Goal: Contribute content: Contribute content

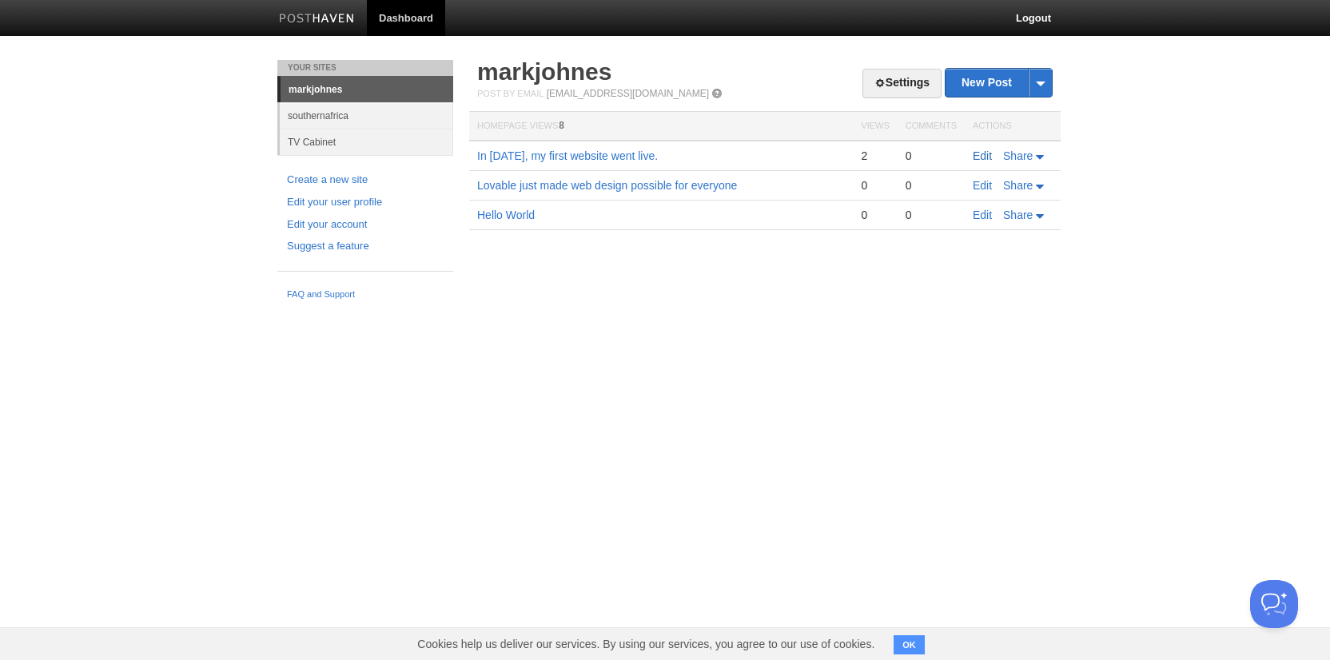
click at [980, 152] on link "Edit" at bounding box center [981, 155] width 19 height 13
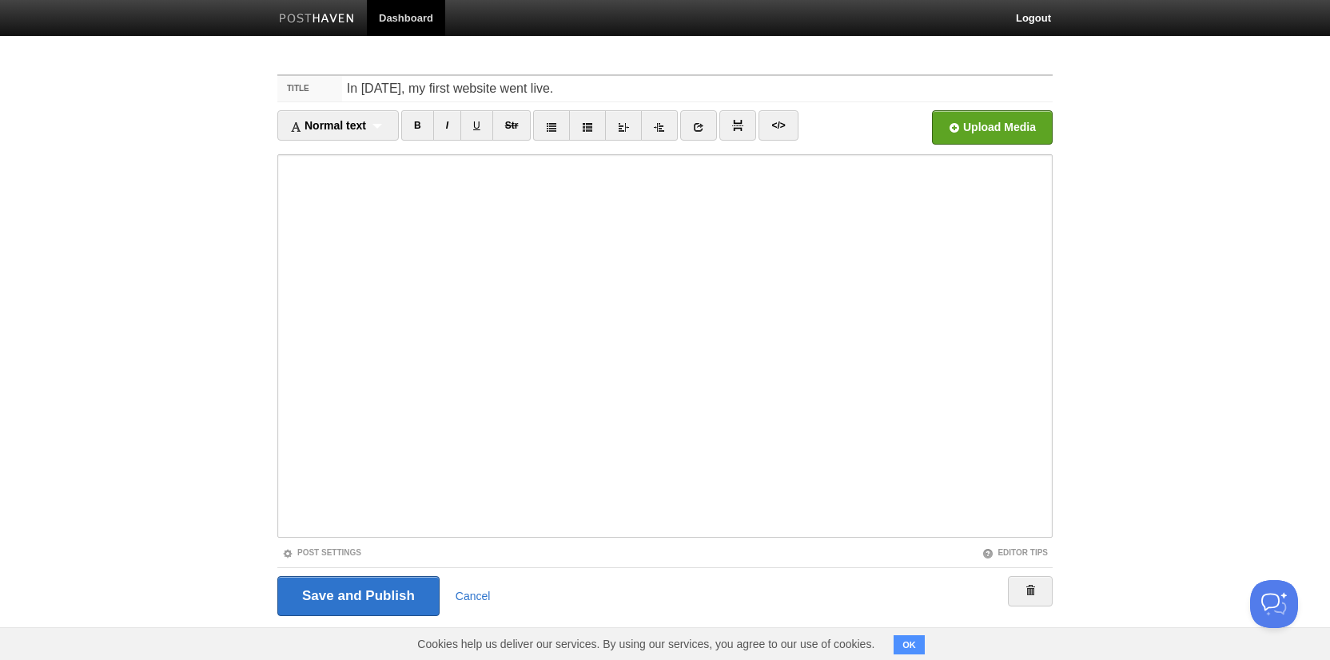
click at [428, 16] on link "Dashboard" at bounding box center [406, 18] width 78 height 36
click at [375, 584] on input "Save and Publish" at bounding box center [358, 596] width 162 height 40
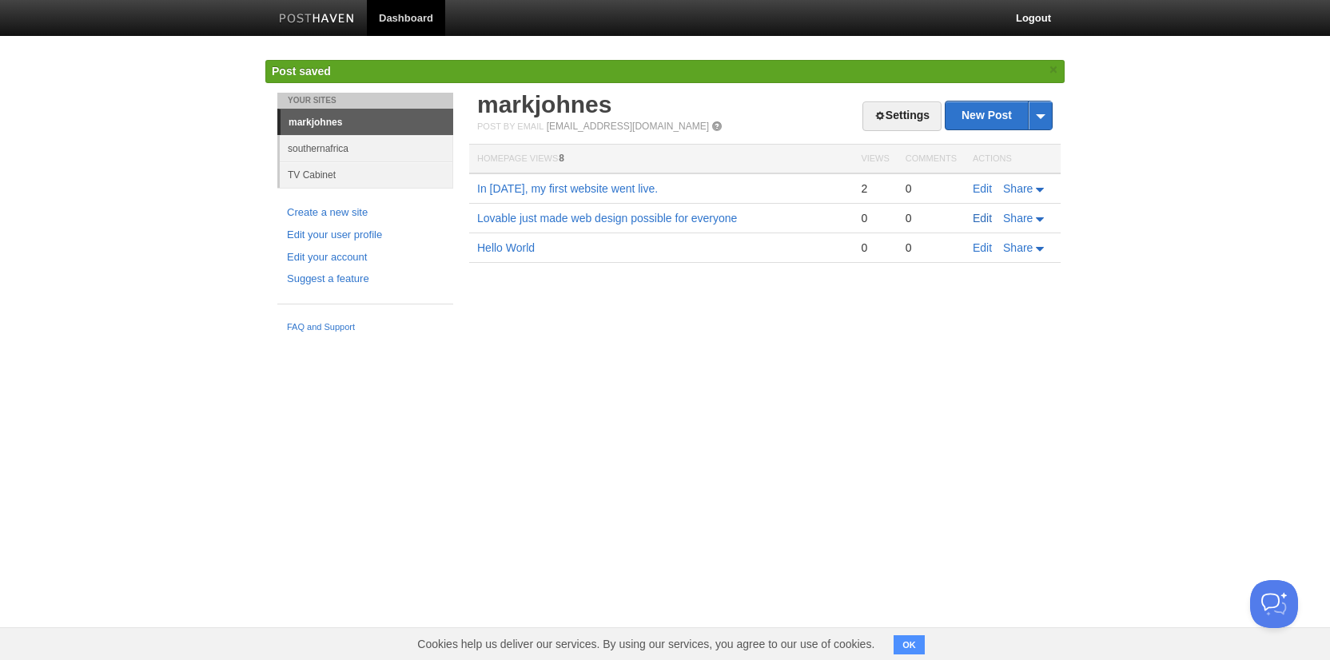
click at [983, 219] on link "Edit" at bounding box center [981, 218] width 19 height 13
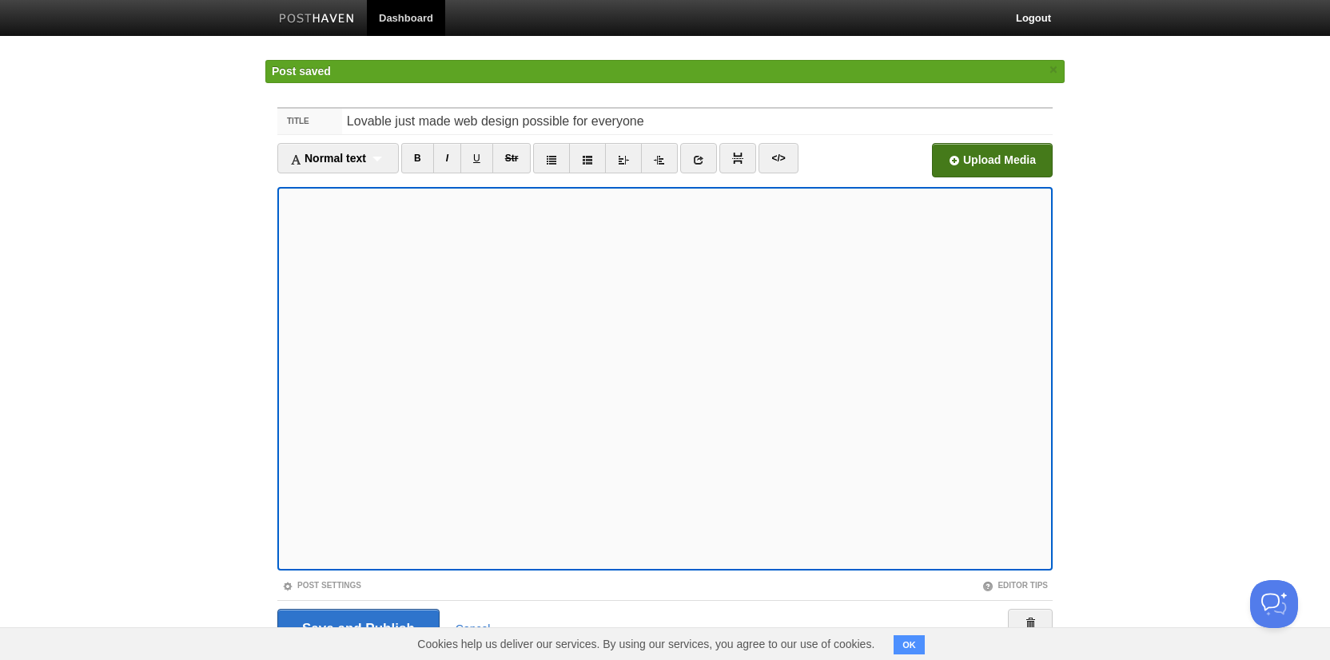
click at [1008, 161] on input "file" at bounding box center [510, 164] width 1210 height 81
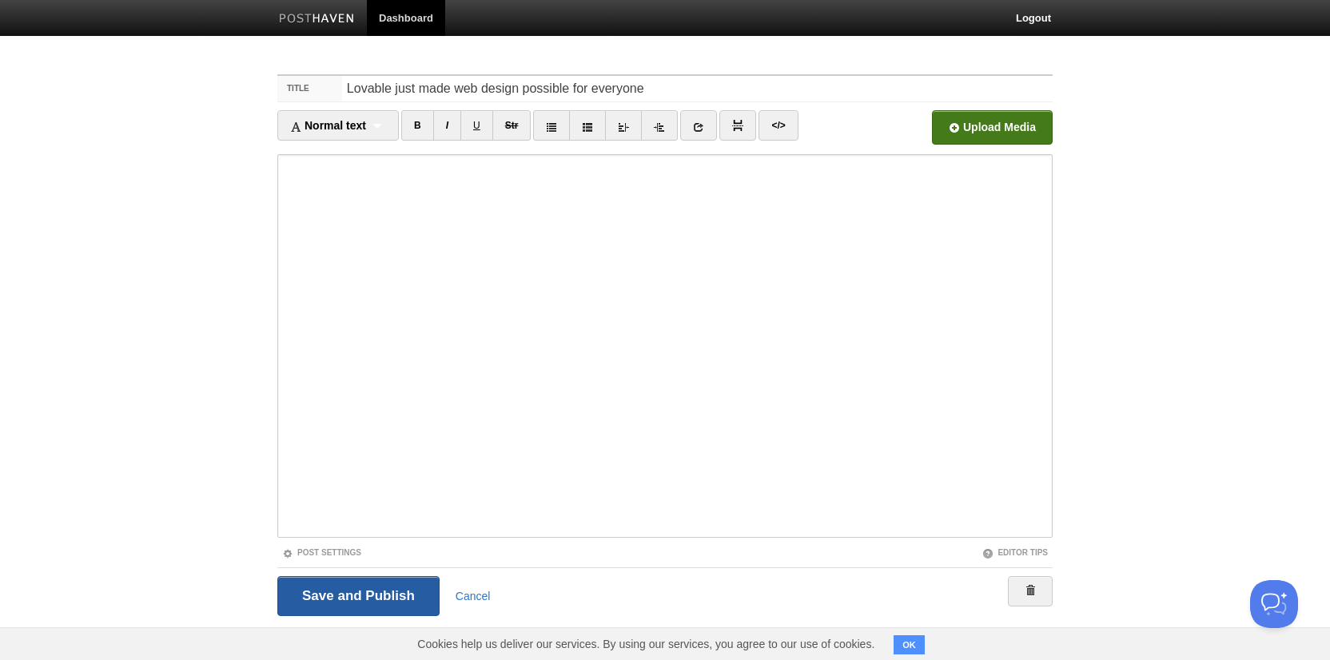
click at [403, 590] on input "Save and Publish" at bounding box center [358, 596] width 162 height 40
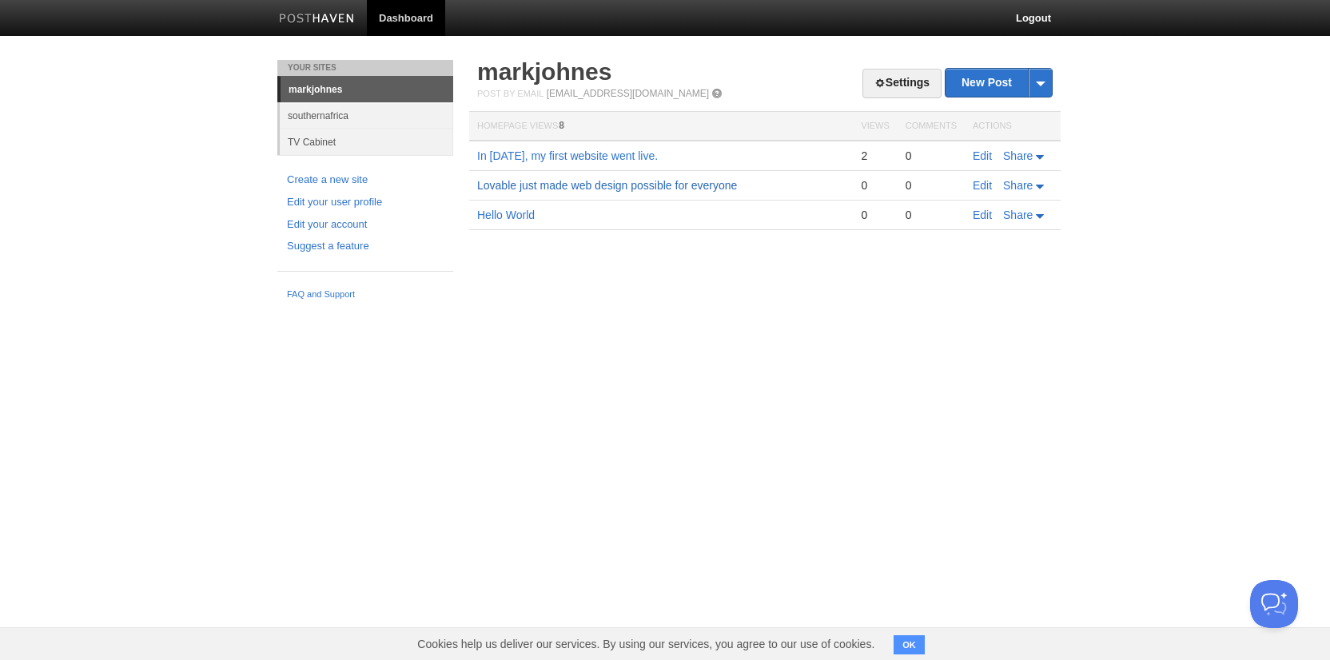
click at [529, 185] on link "Lovable just made web design possible for everyone" at bounding box center [607, 185] width 260 height 13
click at [984, 214] on link "Edit" at bounding box center [981, 215] width 19 height 13
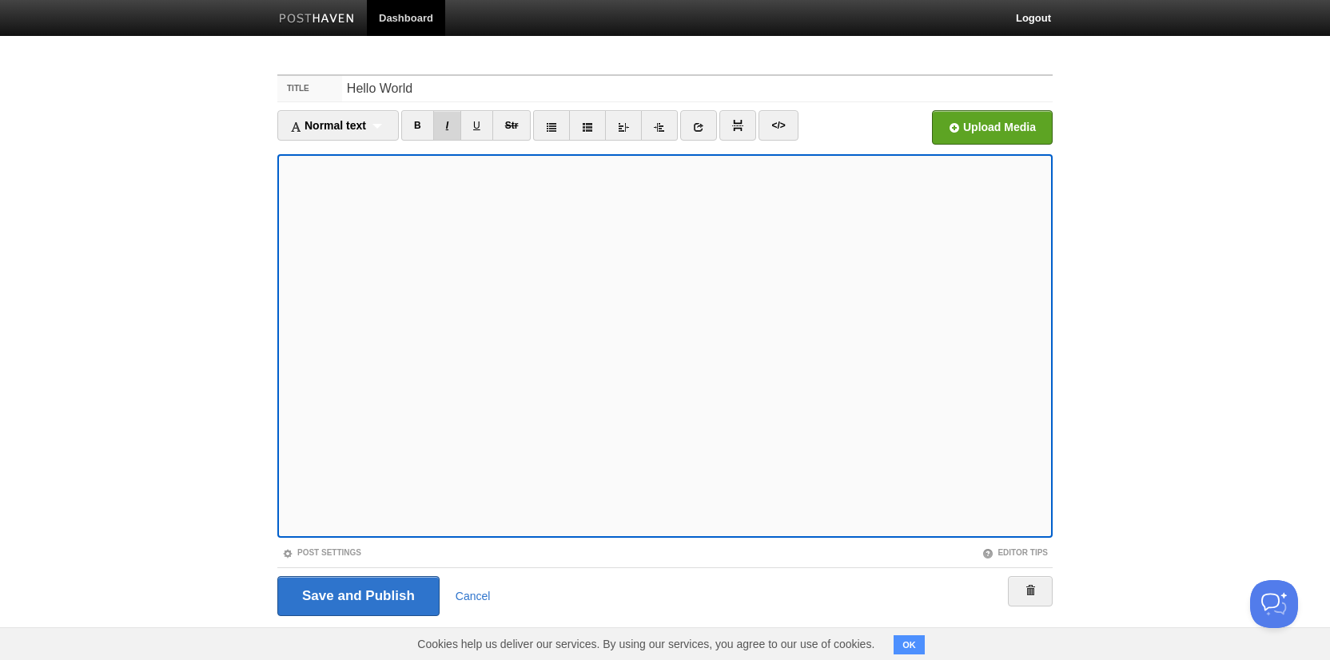
click at [447, 133] on link "I" at bounding box center [447, 125] width 28 height 30
click at [980, 128] on input "file" at bounding box center [510, 131] width 1210 height 81
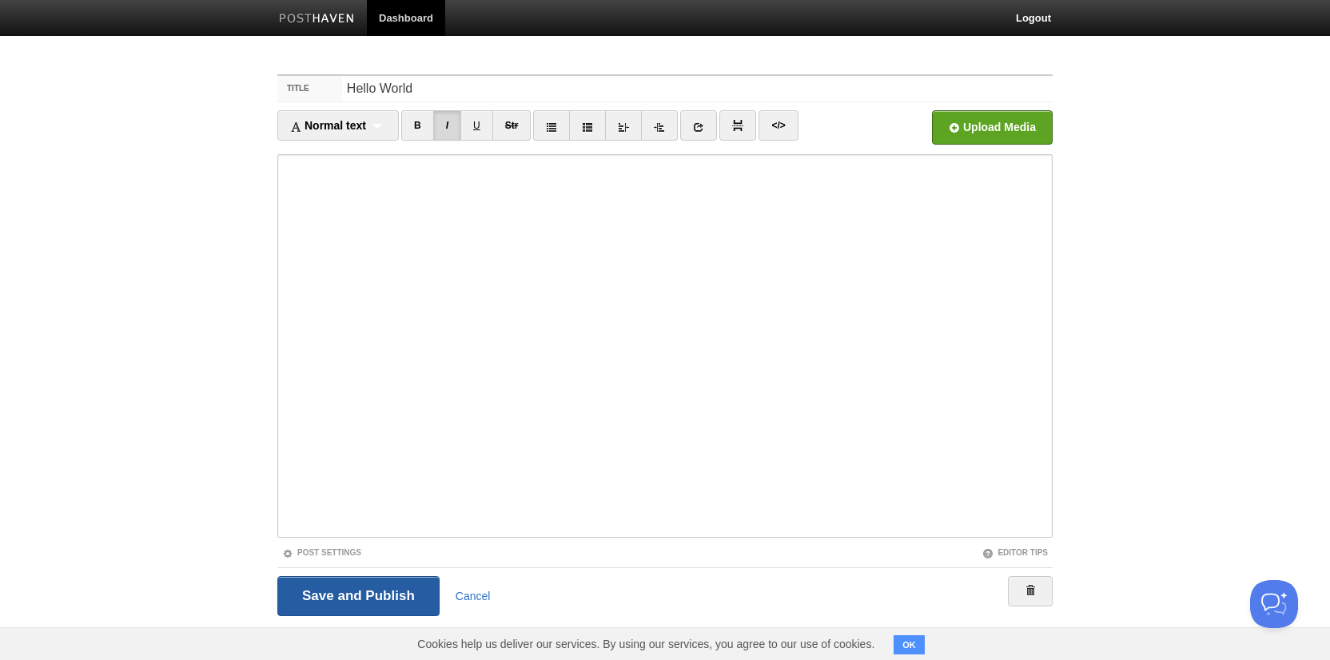
click at [379, 609] on input "Save and Publish" at bounding box center [358, 596] width 162 height 40
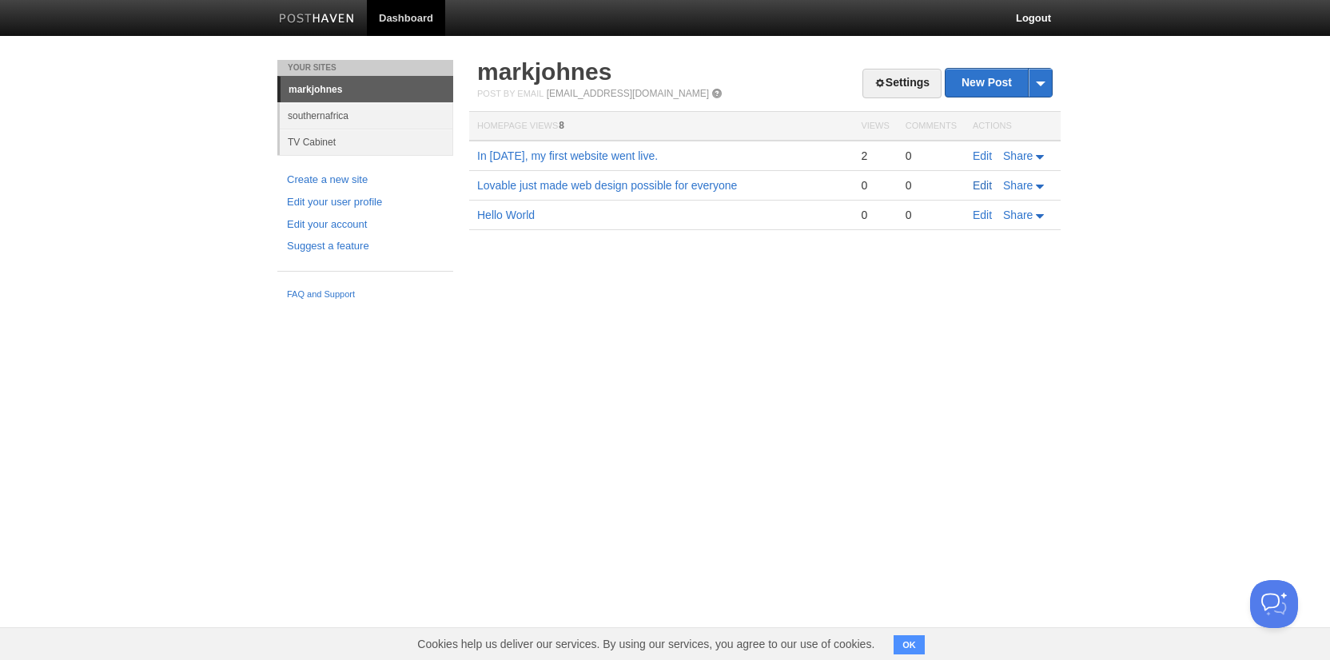
click at [980, 187] on link "Edit" at bounding box center [981, 185] width 19 height 13
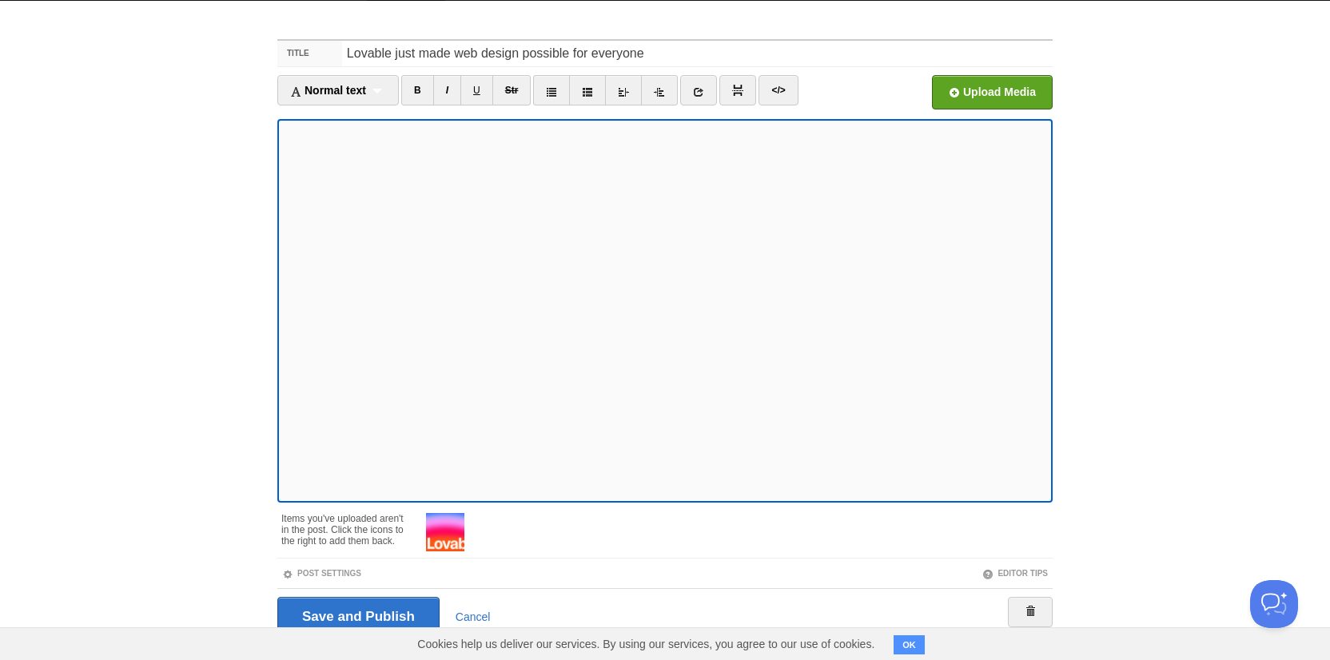
scroll to position [38, 0]
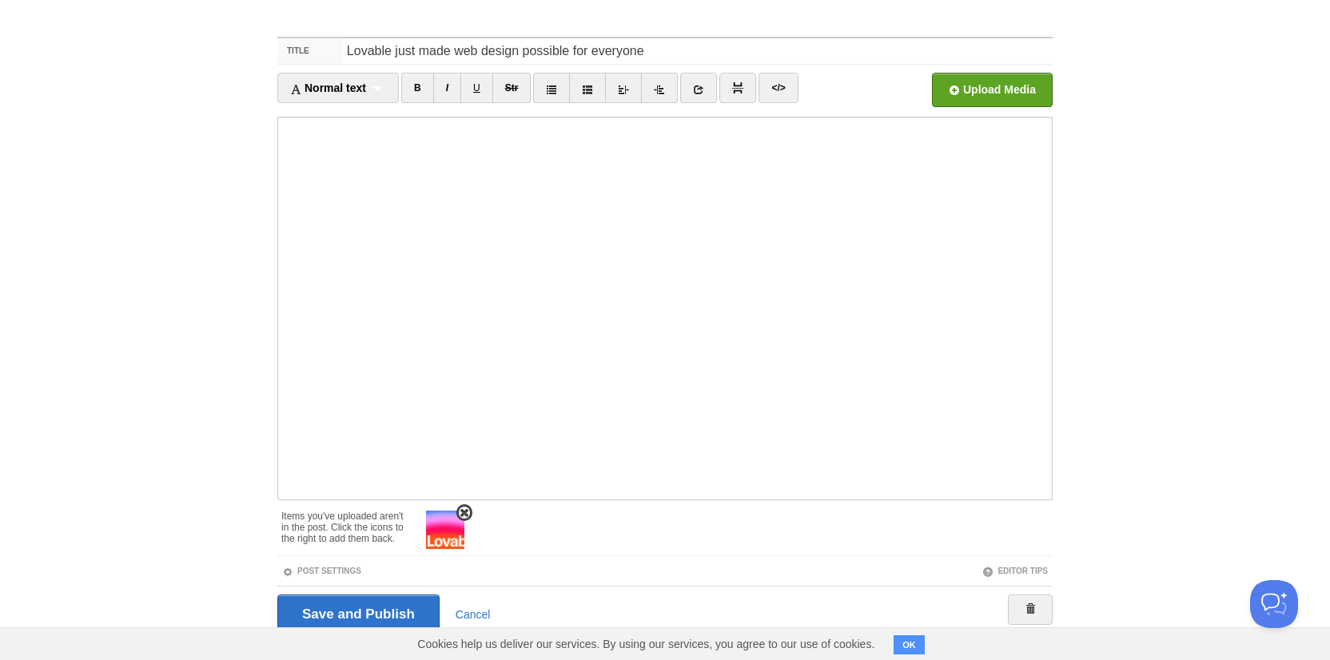
click at [454, 530] on img at bounding box center [445, 530] width 38 height 38
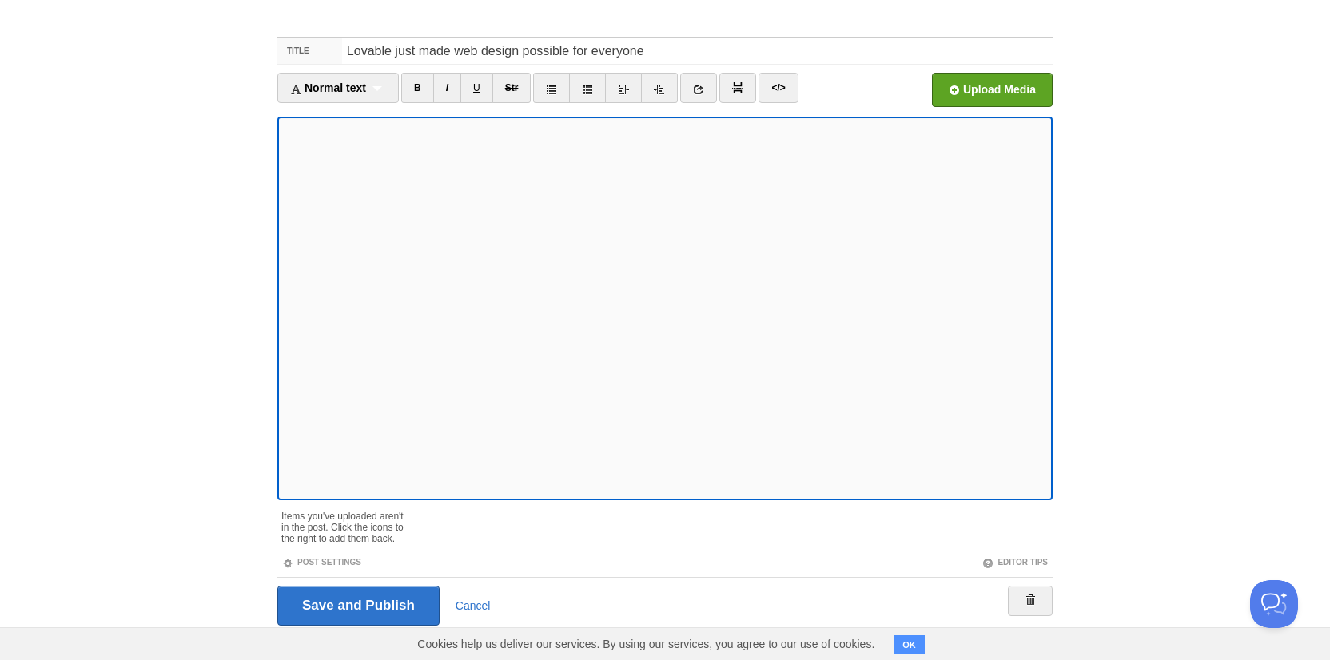
scroll to position [15, 0]
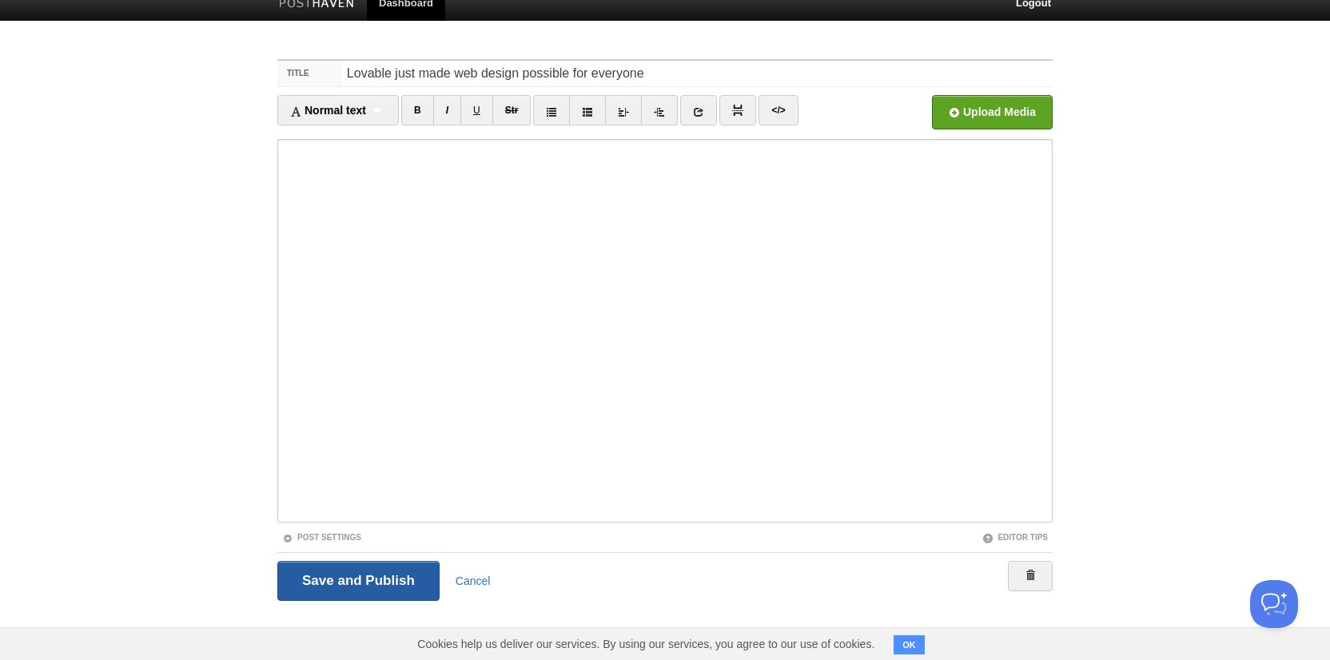
click at [343, 583] on input "Save and Publish" at bounding box center [358, 581] width 162 height 40
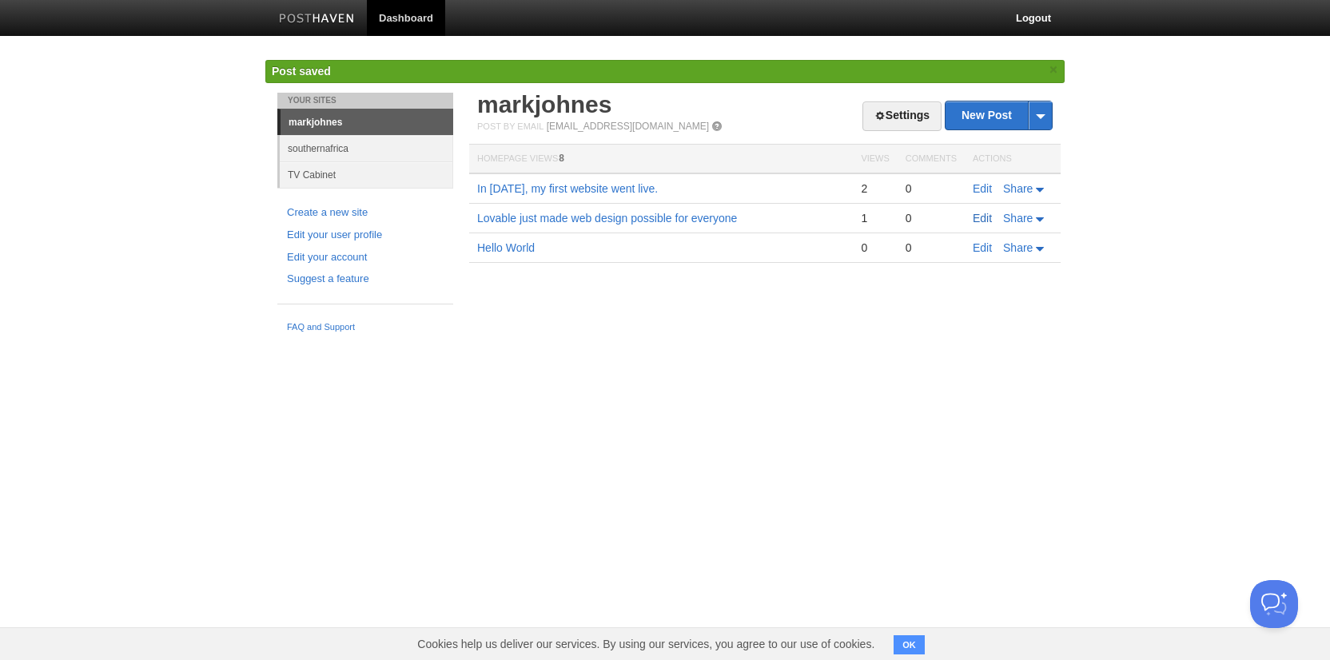
click at [980, 215] on link "Edit" at bounding box center [981, 218] width 19 height 13
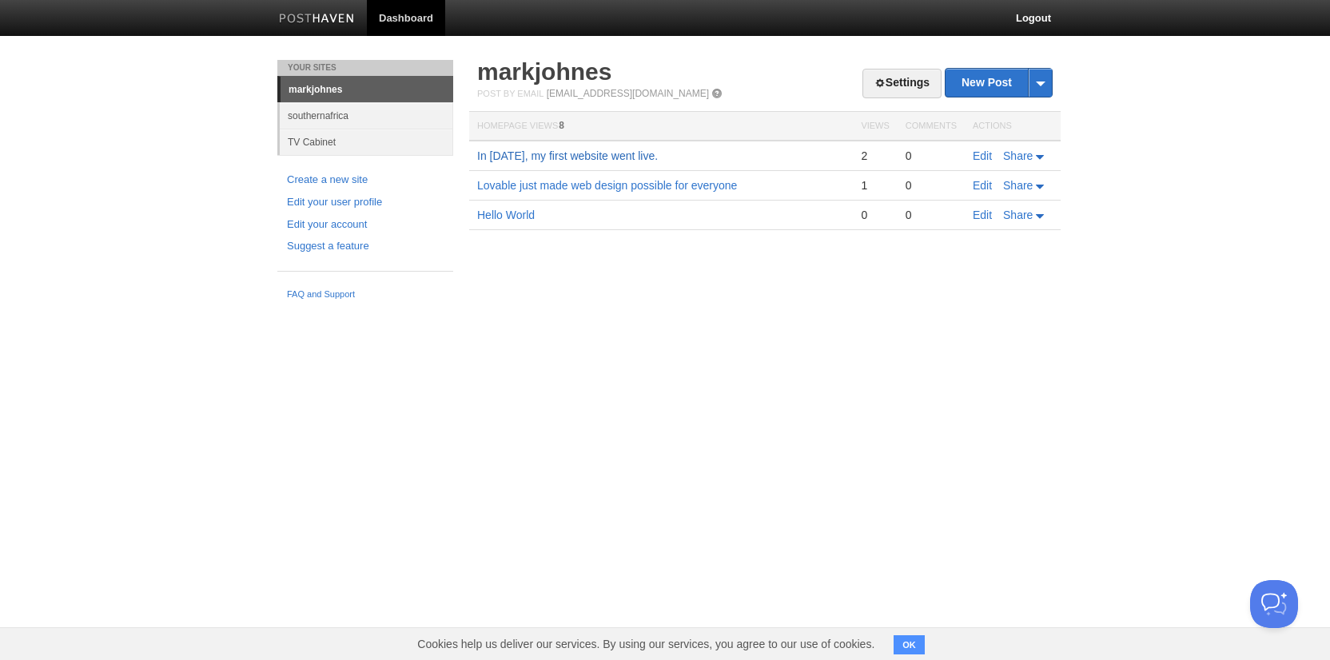
click at [542, 156] on link "In [DATE], my first website went live." at bounding box center [567, 155] width 181 height 13
click at [979, 157] on link "Edit" at bounding box center [981, 155] width 19 height 13
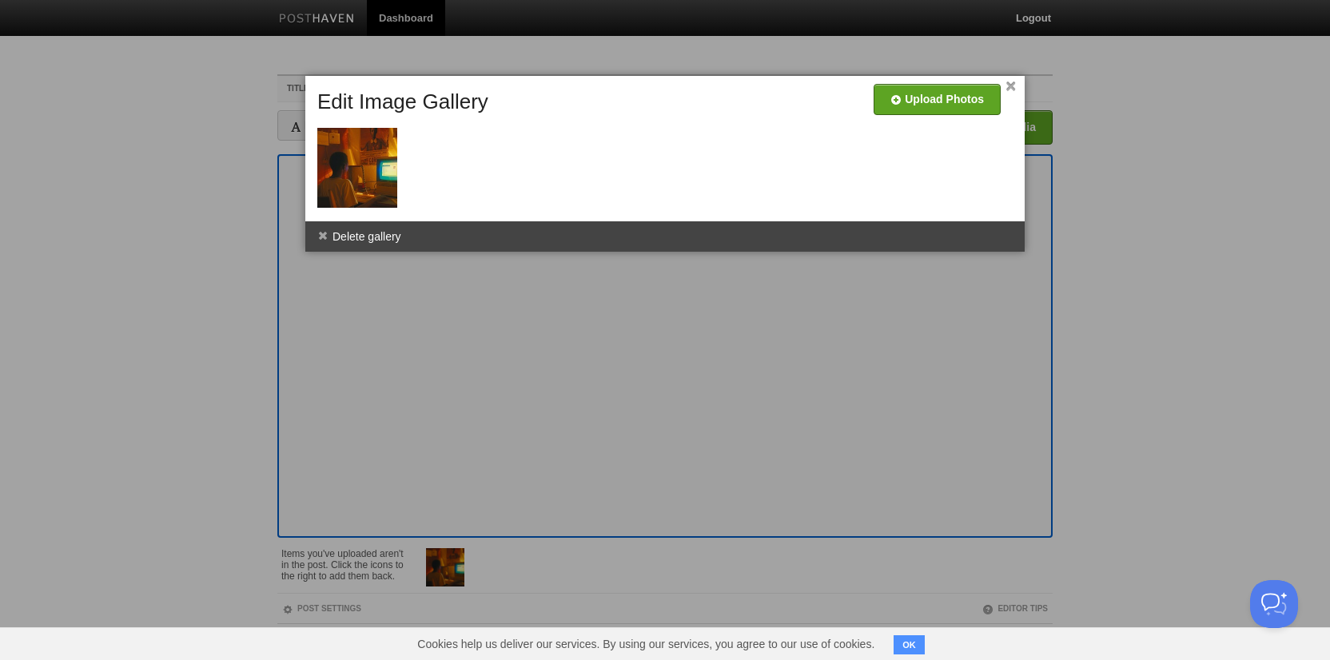
click at [598, 346] on div at bounding box center [665, 330] width 1330 height 660
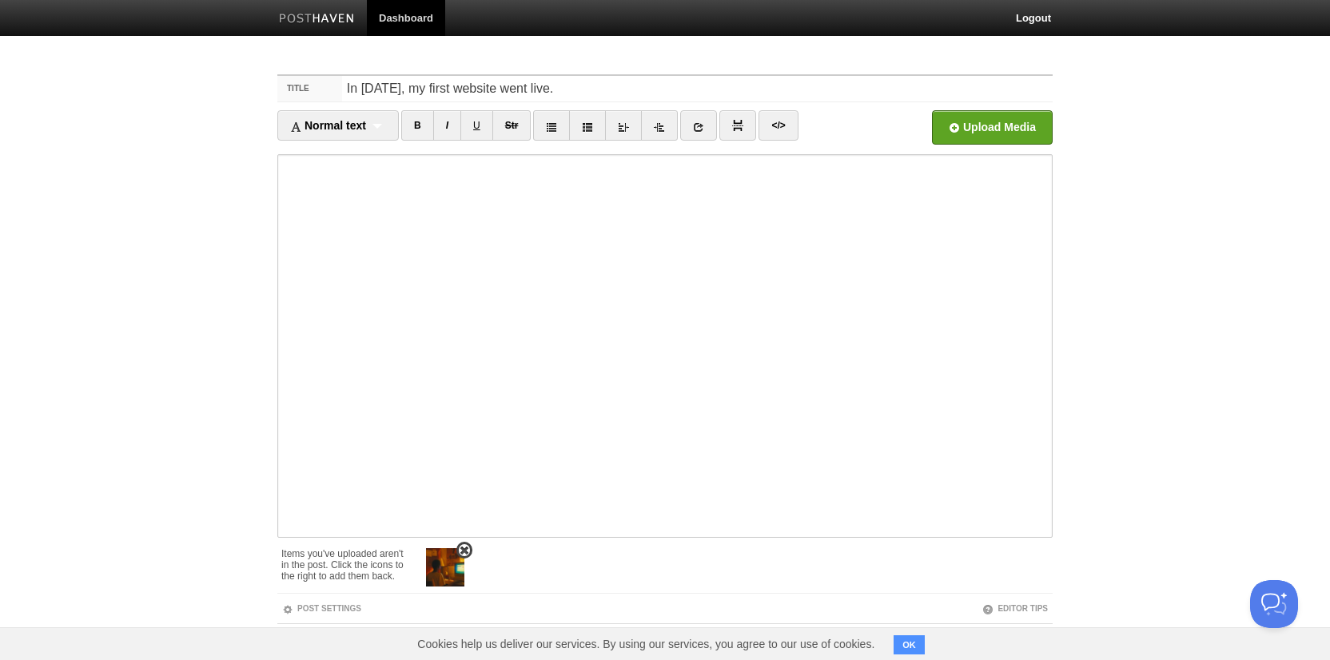
click at [443, 566] on img at bounding box center [445, 567] width 38 height 38
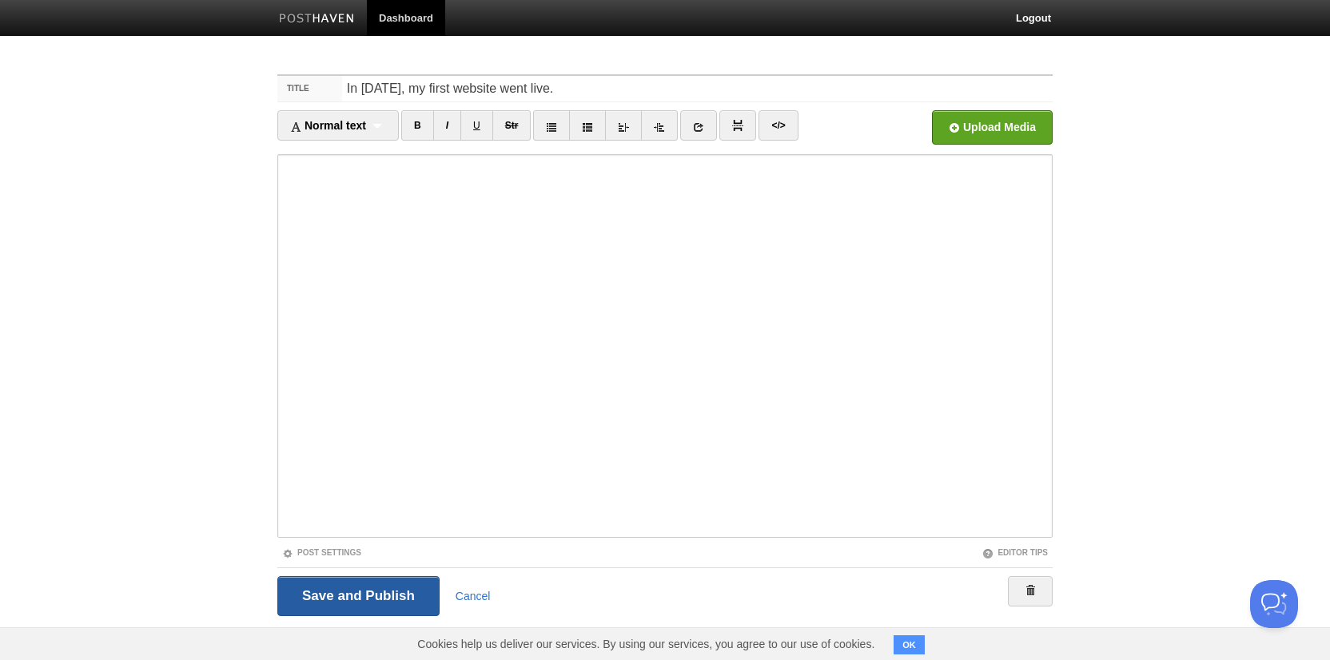
click at [370, 602] on input "Save and Publish" at bounding box center [358, 596] width 162 height 40
